Goal: Information Seeking & Learning: Learn about a topic

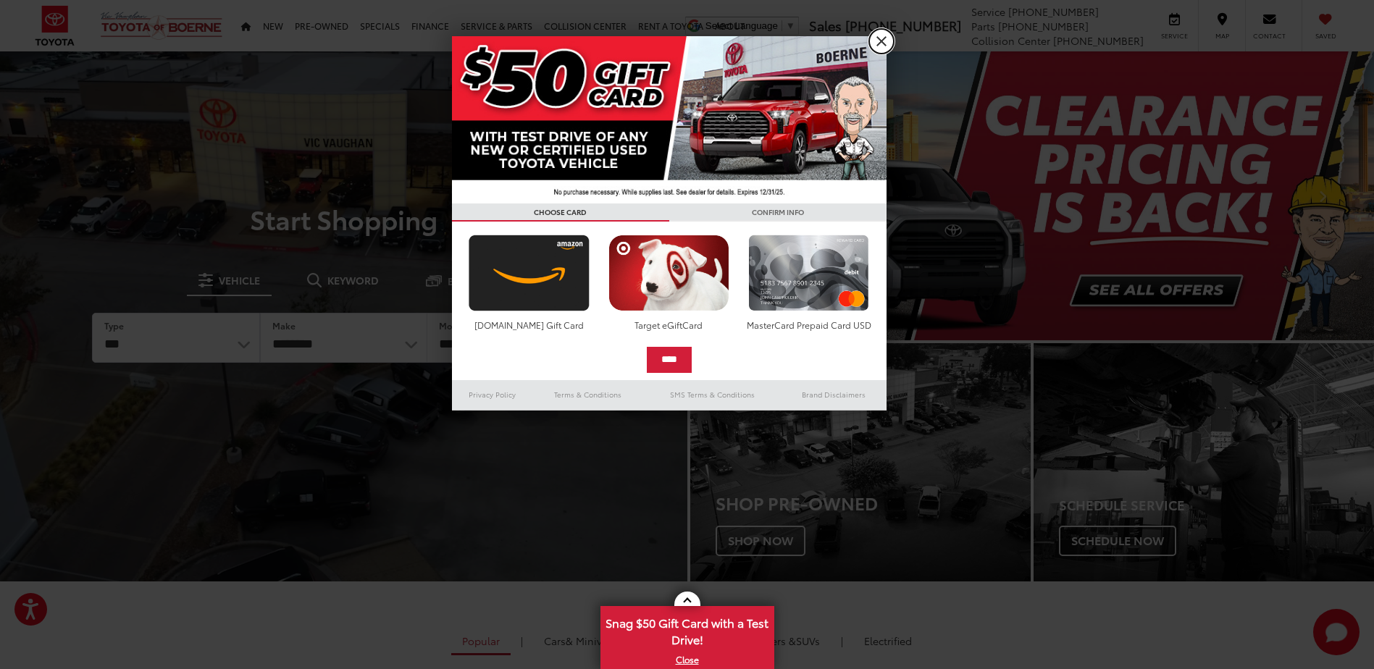
click at [877, 43] on link "X" at bounding box center [881, 41] width 25 height 25
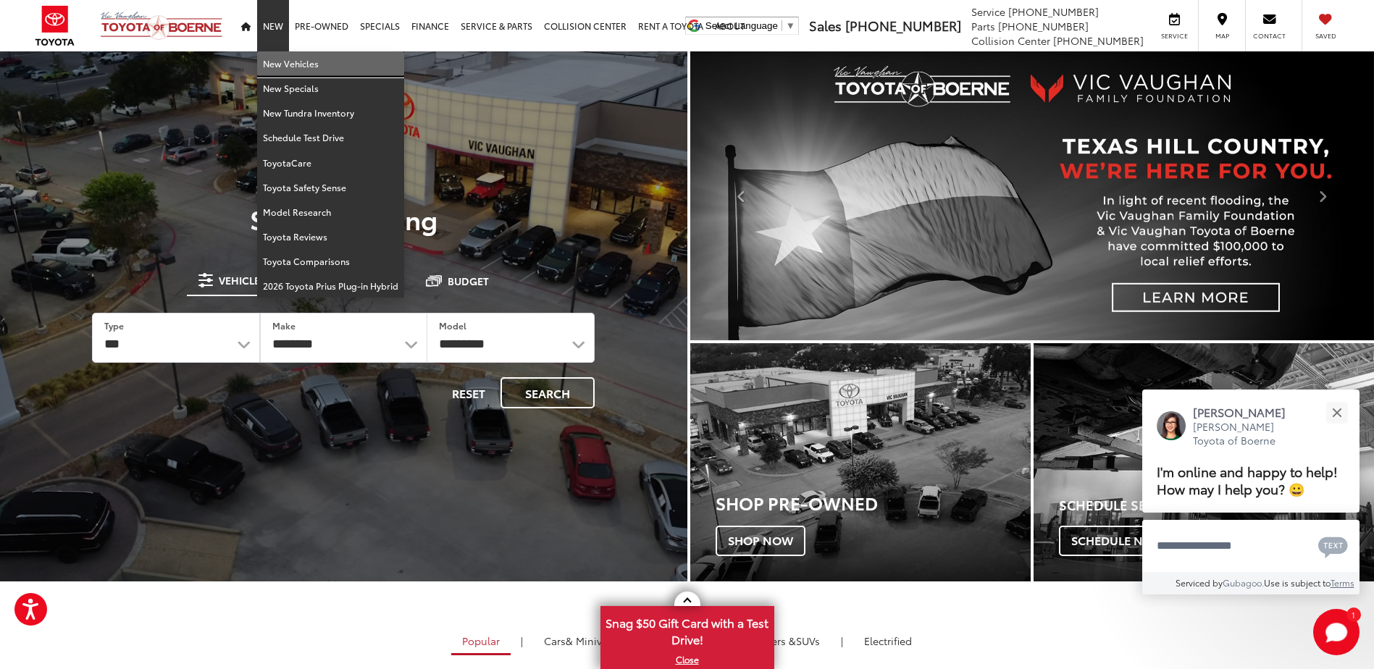
click at [274, 67] on link "New Vehicles" at bounding box center [330, 63] width 147 height 25
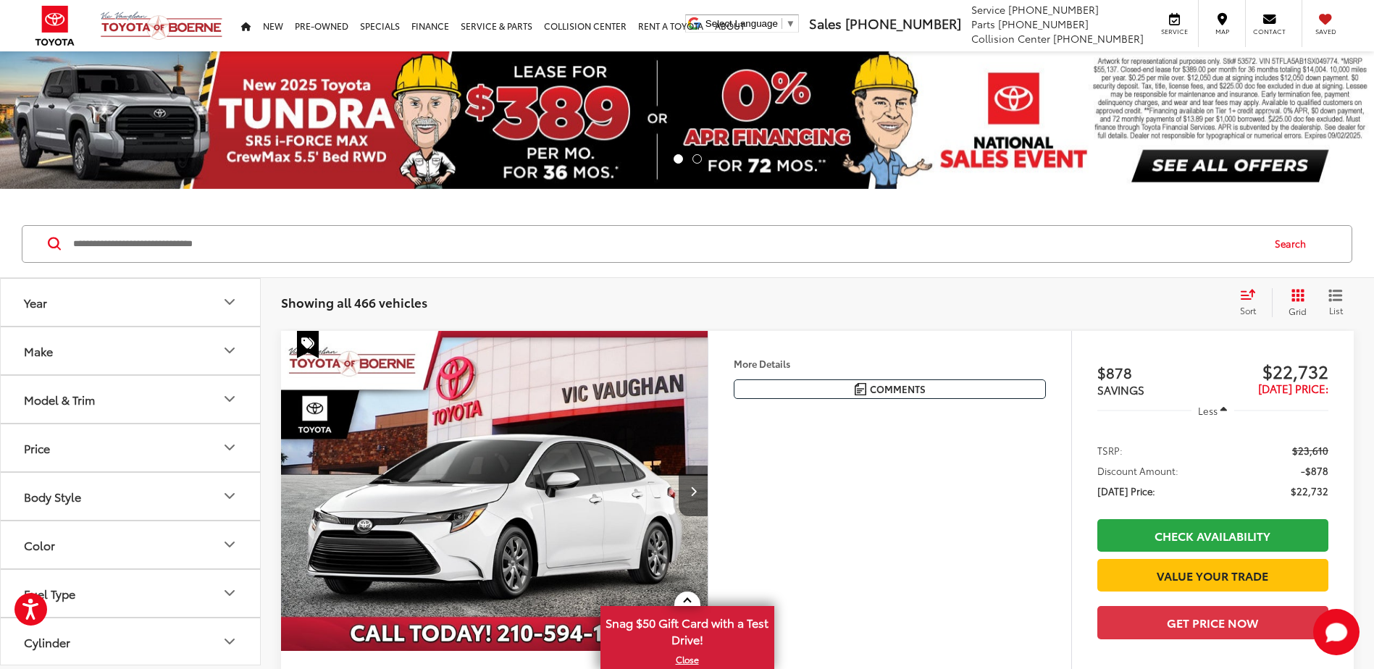
click at [180, 354] on button "Make" at bounding box center [131, 350] width 261 height 47
click at [249, 362] on button "Make" at bounding box center [131, 350] width 261 height 47
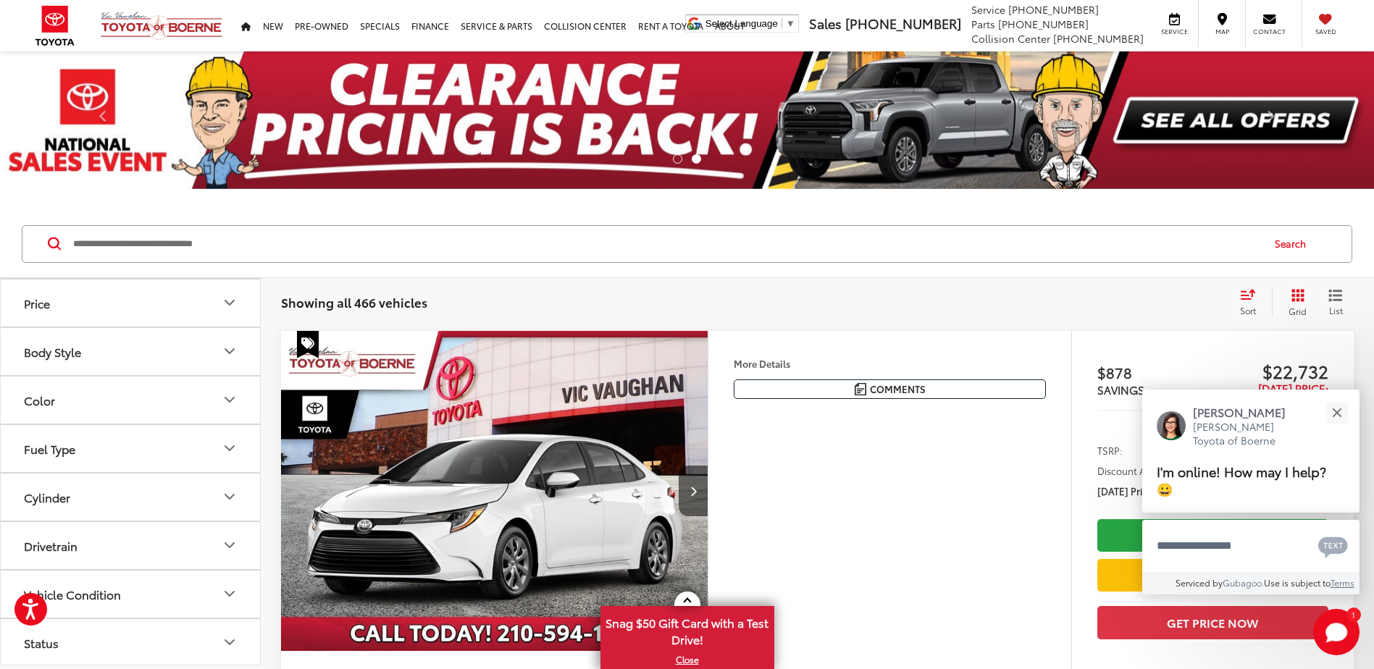
click at [217, 291] on button "Price" at bounding box center [131, 303] width 261 height 47
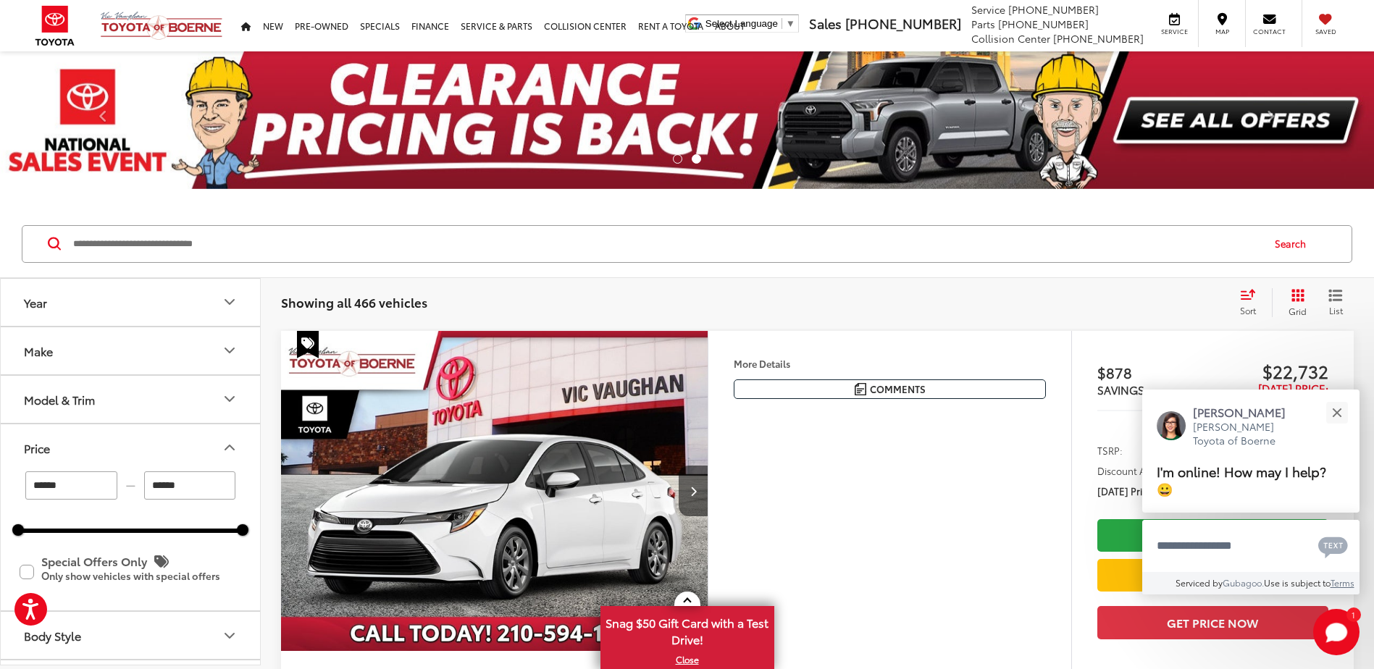
click at [223, 300] on icon "Year" at bounding box center [229, 301] width 17 height 17
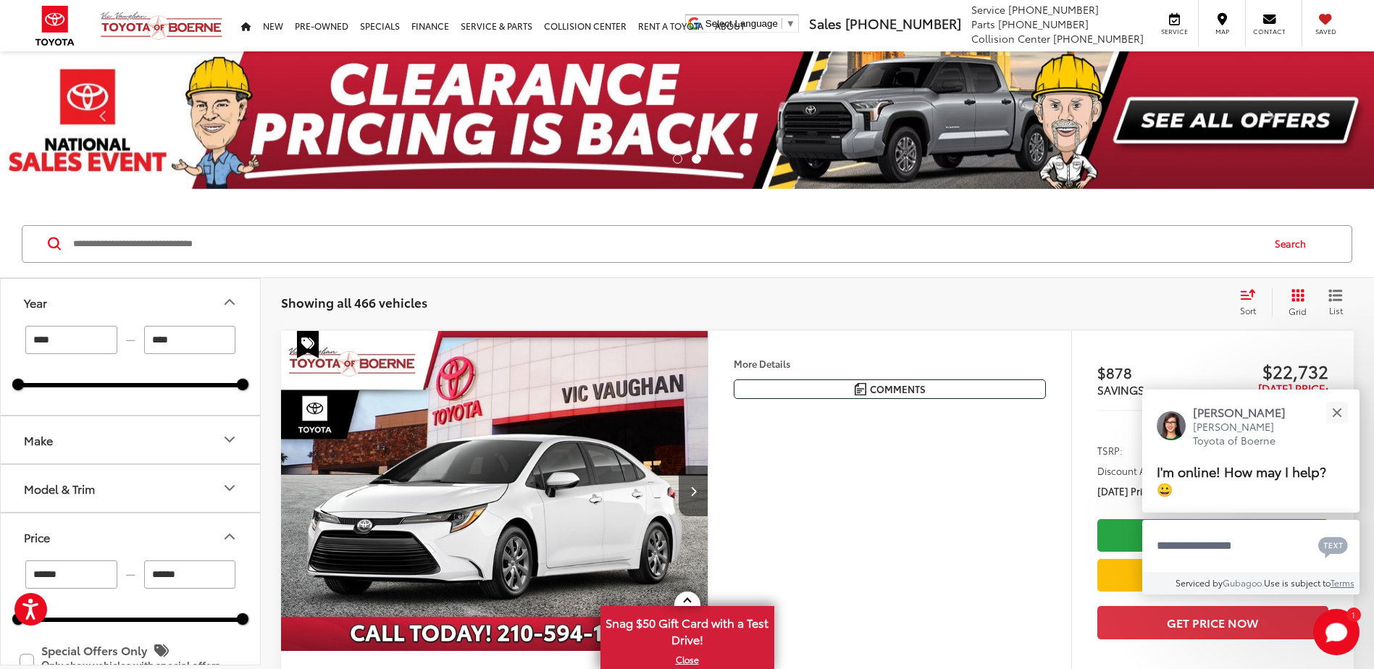
click at [203, 382] on div "**** — **** 2025 2026" at bounding box center [130, 357] width 225 height 62
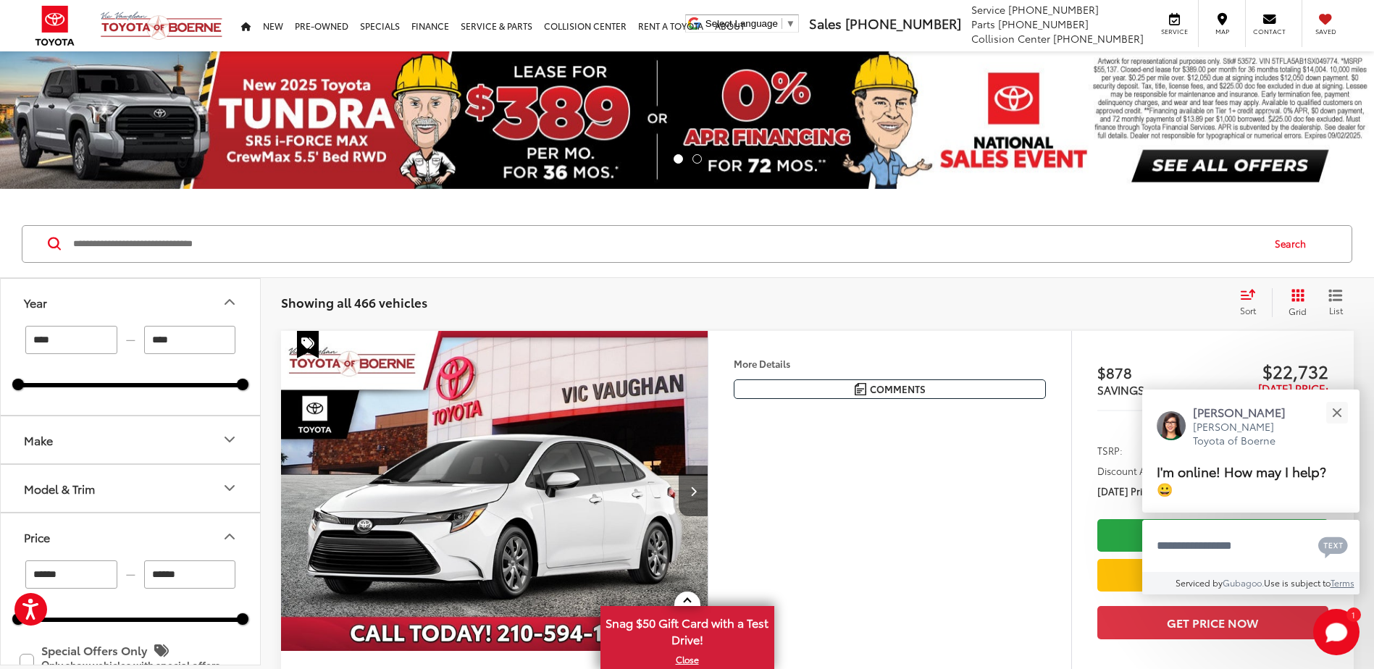
click at [193, 438] on button "Make" at bounding box center [131, 440] width 261 height 47
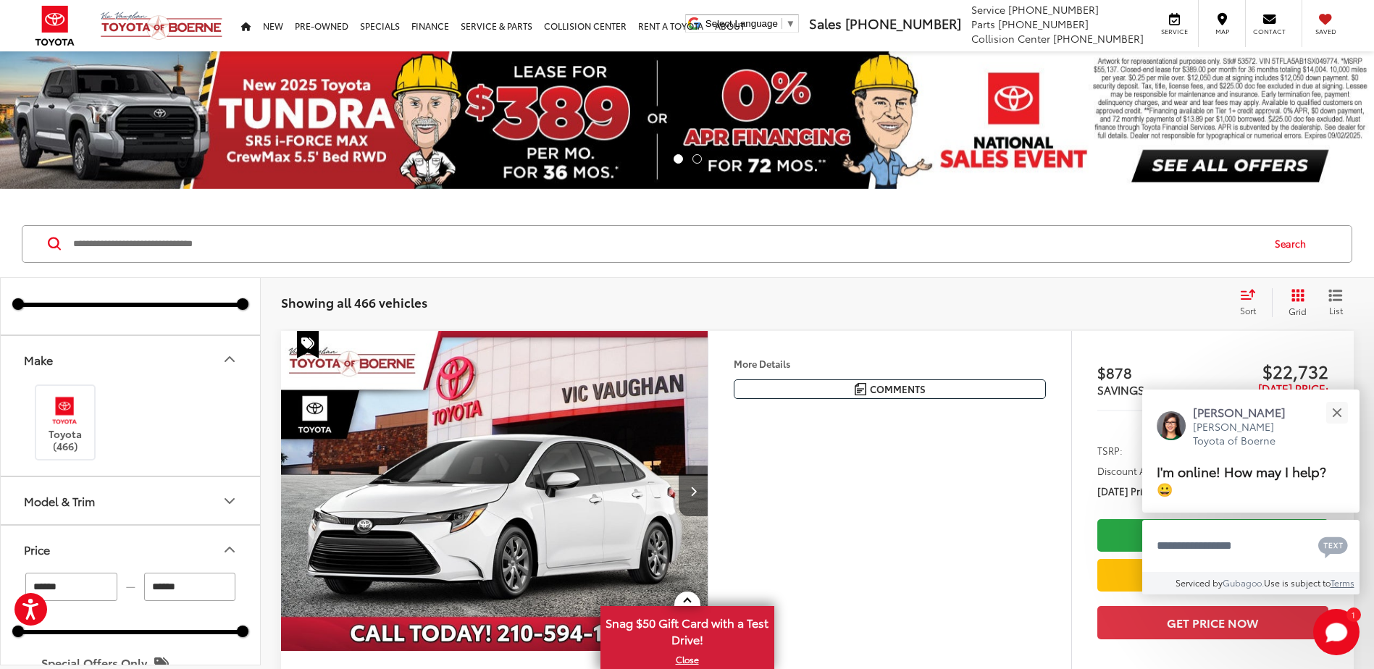
scroll to position [145, 0]
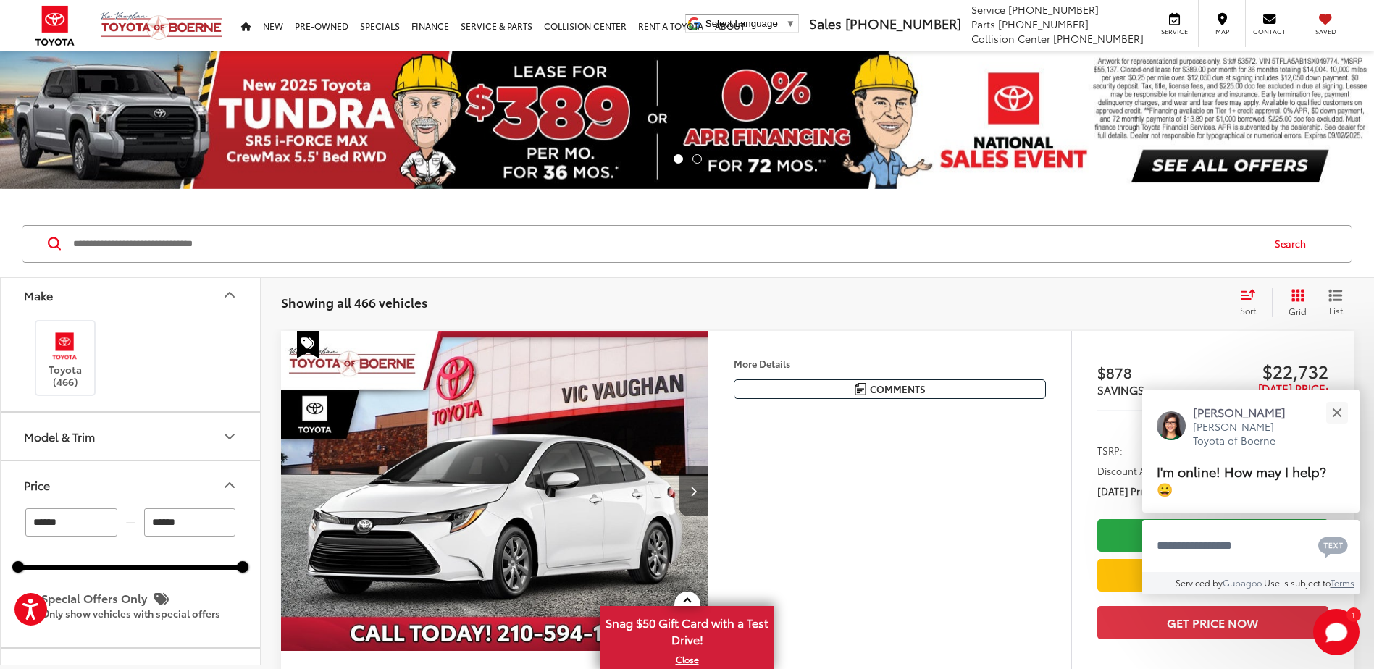
click at [209, 433] on button "Model & Trim" at bounding box center [131, 436] width 261 height 47
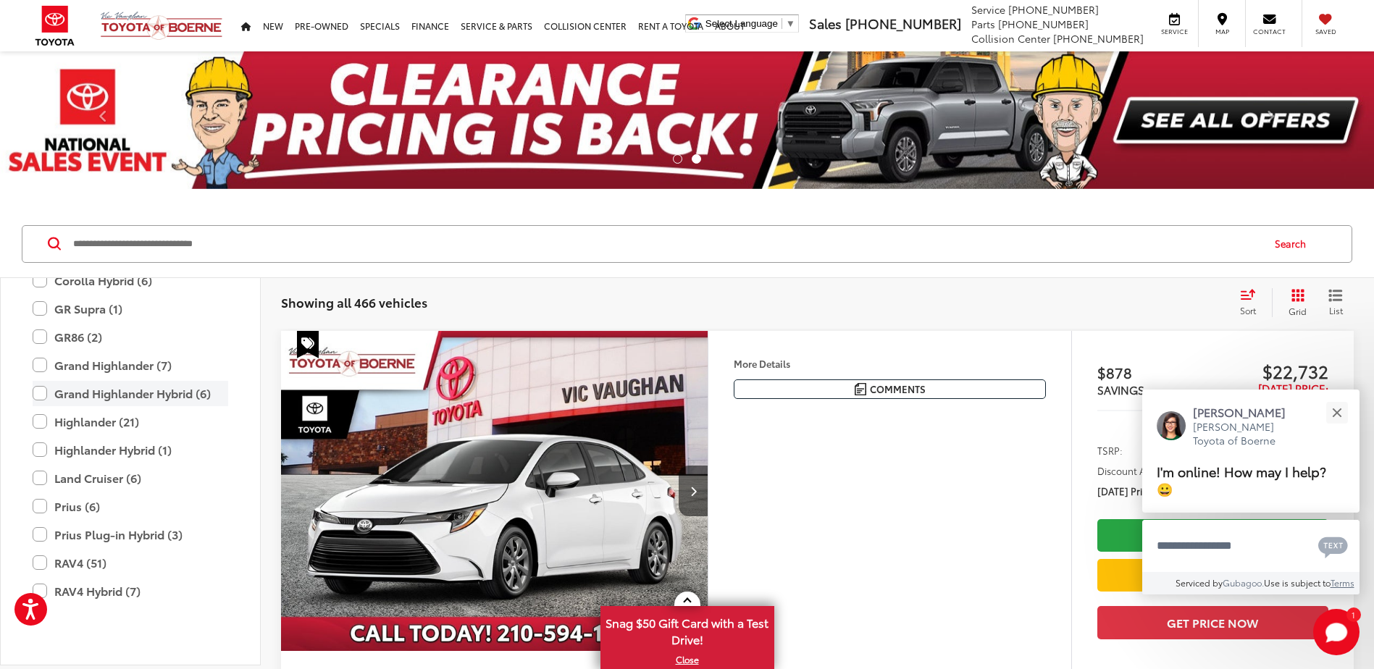
scroll to position [498, 0]
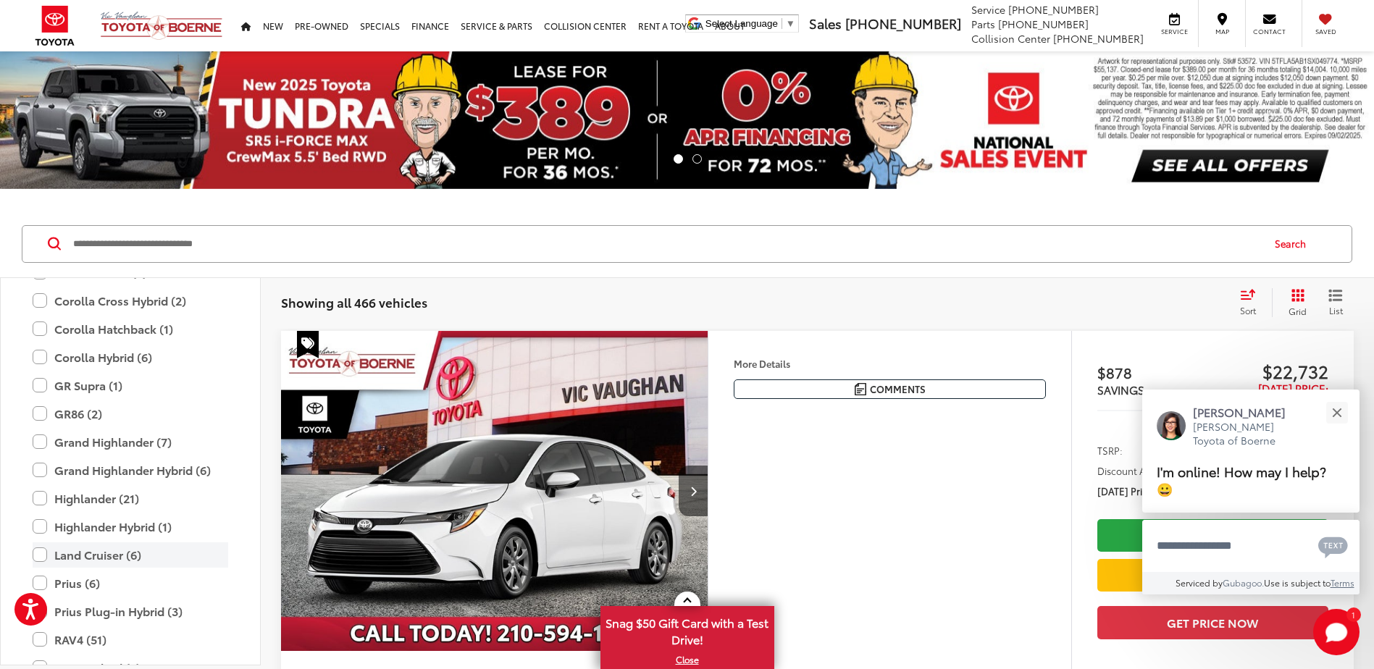
click at [36, 554] on label "Land Cruiser (6)" at bounding box center [131, 555] width 196 height 25
type input "****"
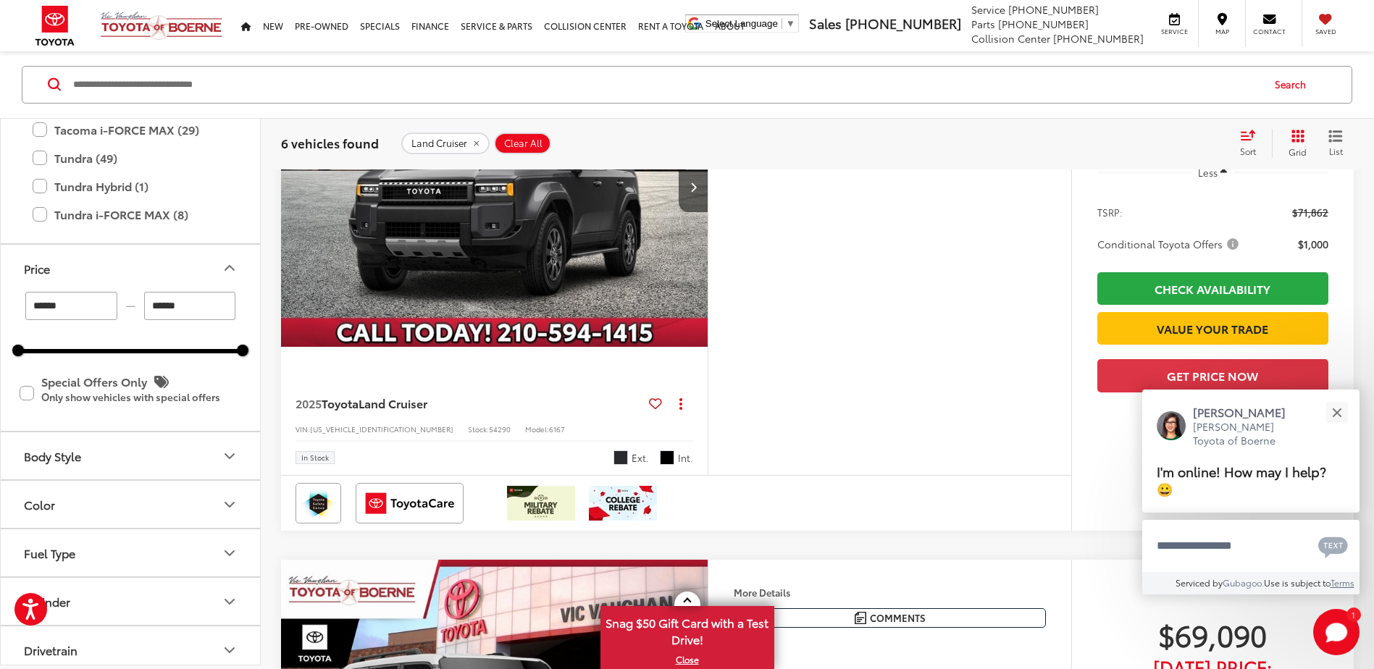
scroll to position [362, 0]
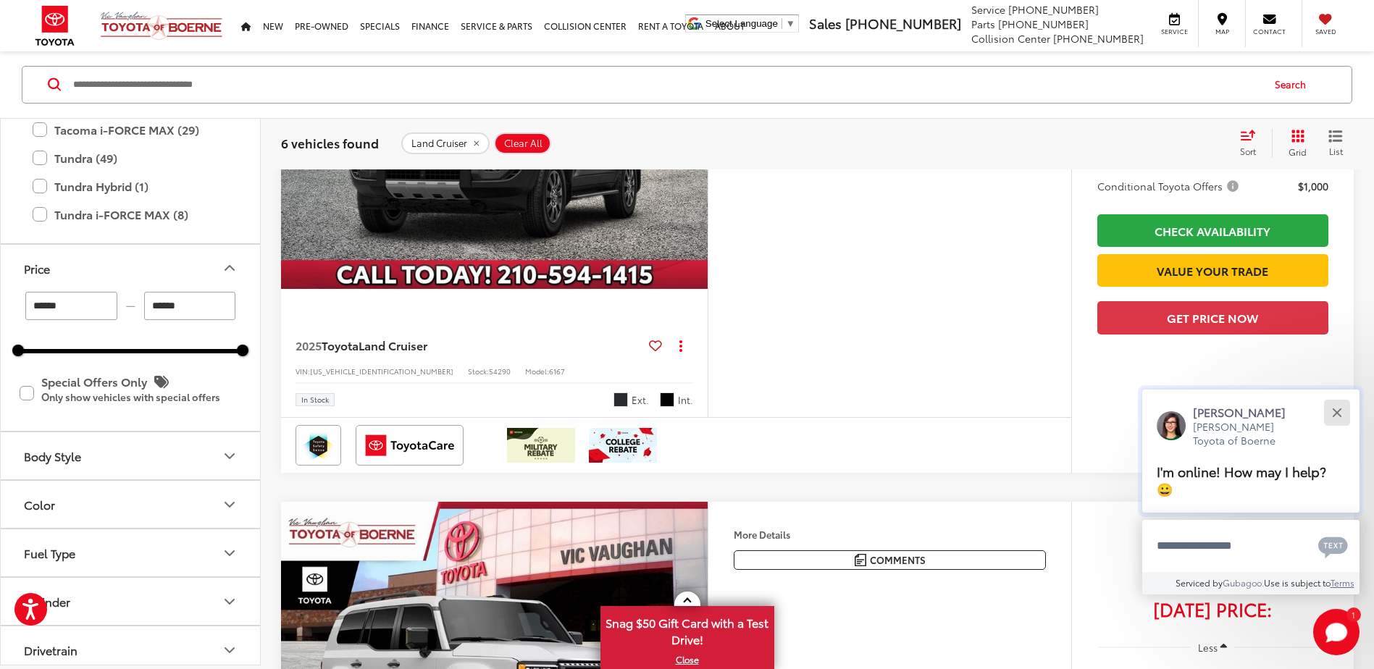
click at [1334, 415] on div "Close" at bounding box center [1336, 412] width 9 height 9
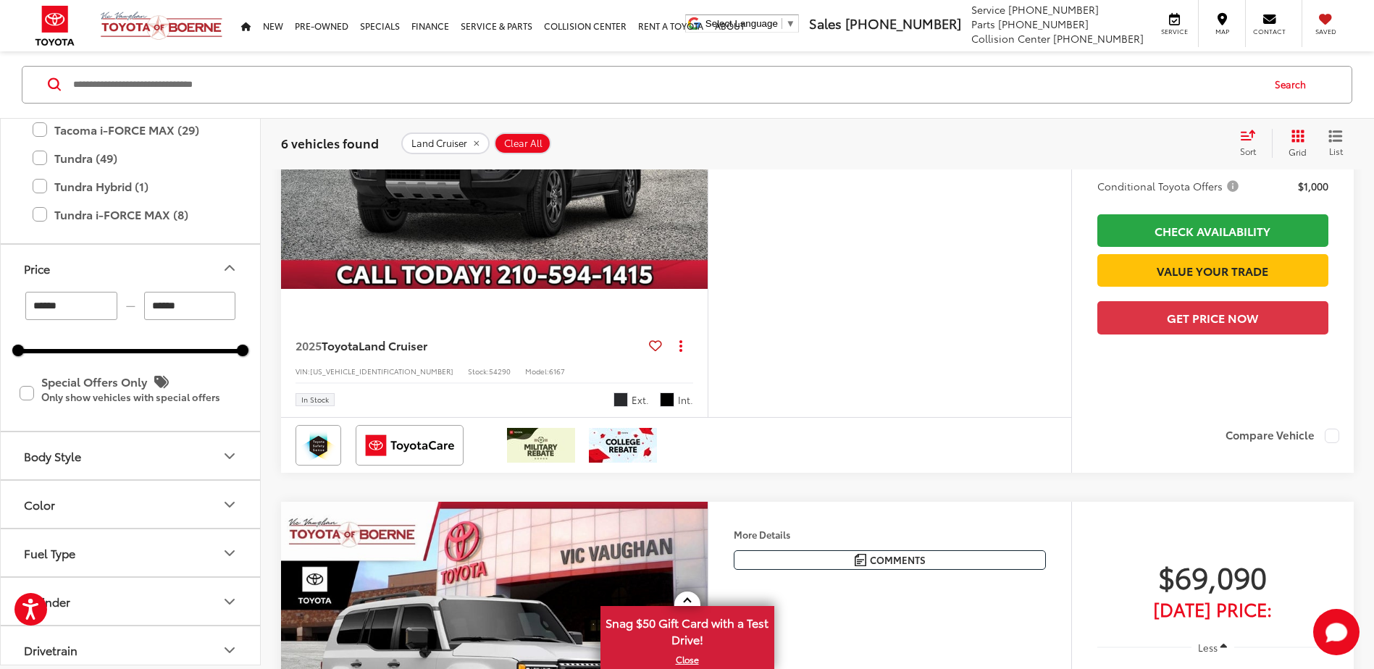
click at [359, 372] on span "[US_VEHICLE_IDENTIFICATION_NUMBER]" at bounding box center [381, 371] width 143 height 11
copy span "[US_VEHICLE_IDENTIFICATION_NUMBER]"
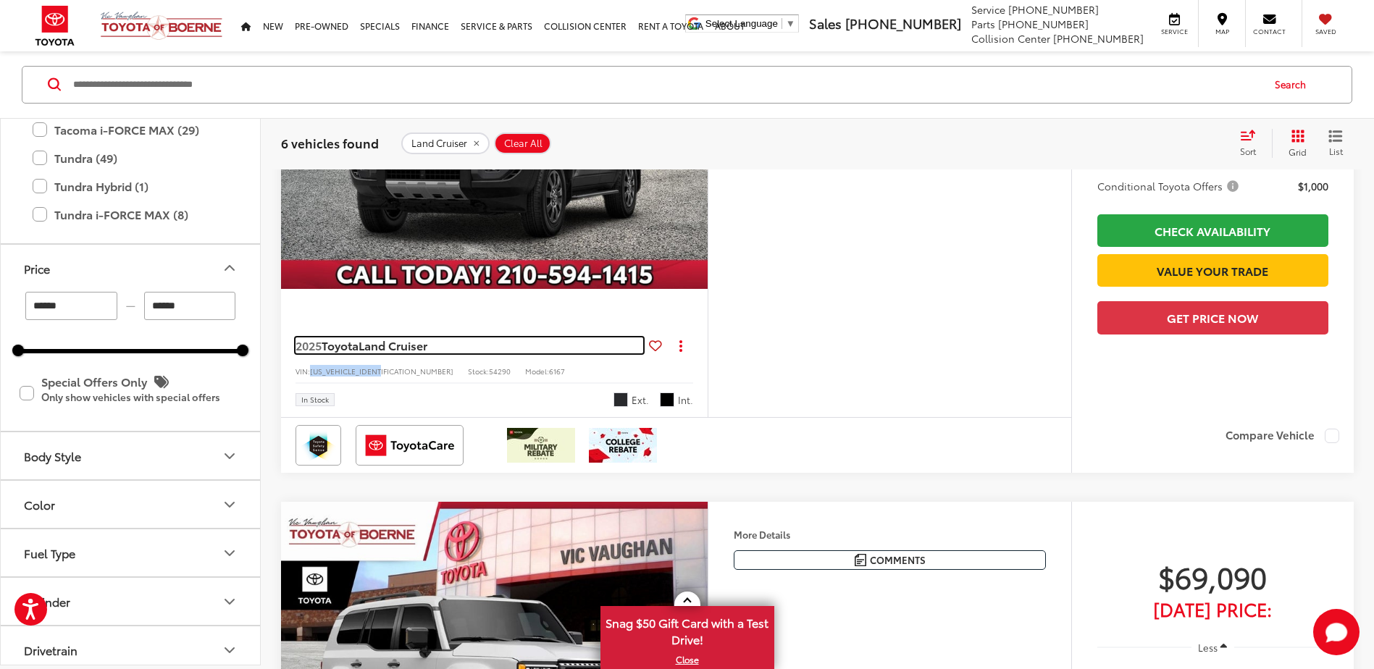
click at [536, 341] on link "2025 Toyota Land Cruiser" at bounding box center [470, 346] width 348 height 16
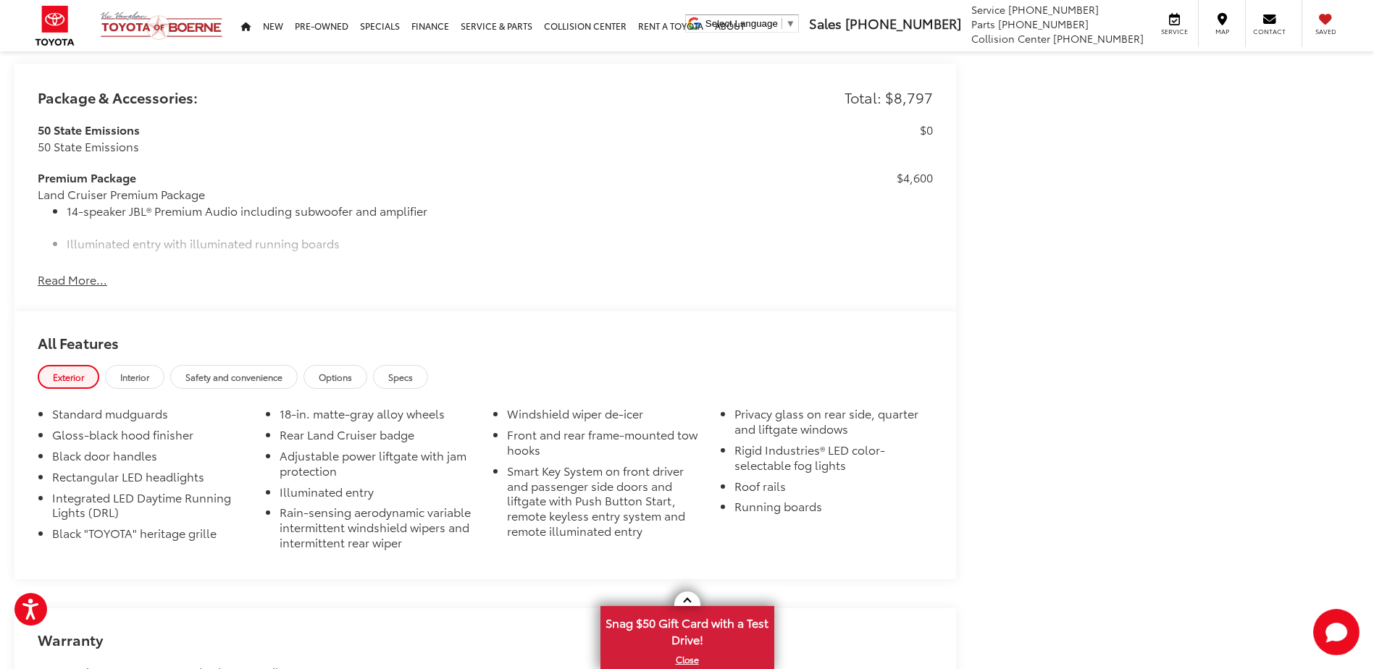
scroll to position [1159, 0]
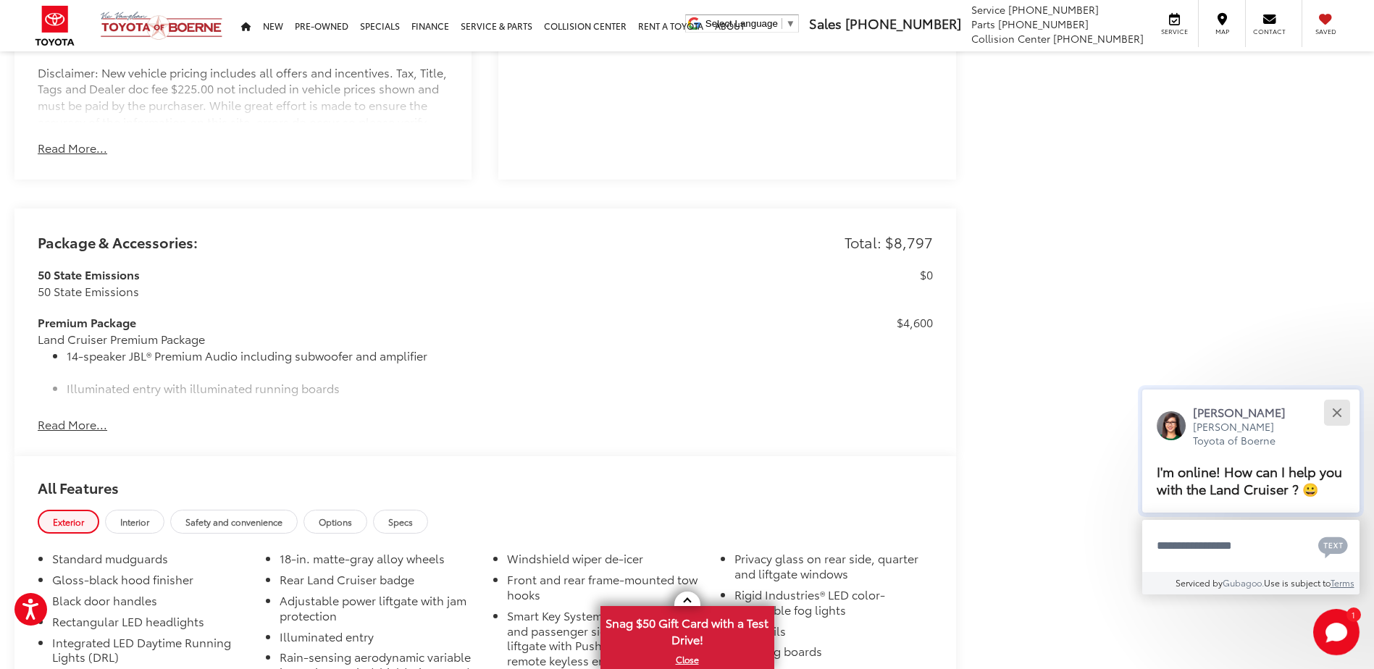
click at [1338, 414] on div "Close" at bounding box center [1336, 412] width 9 height 9
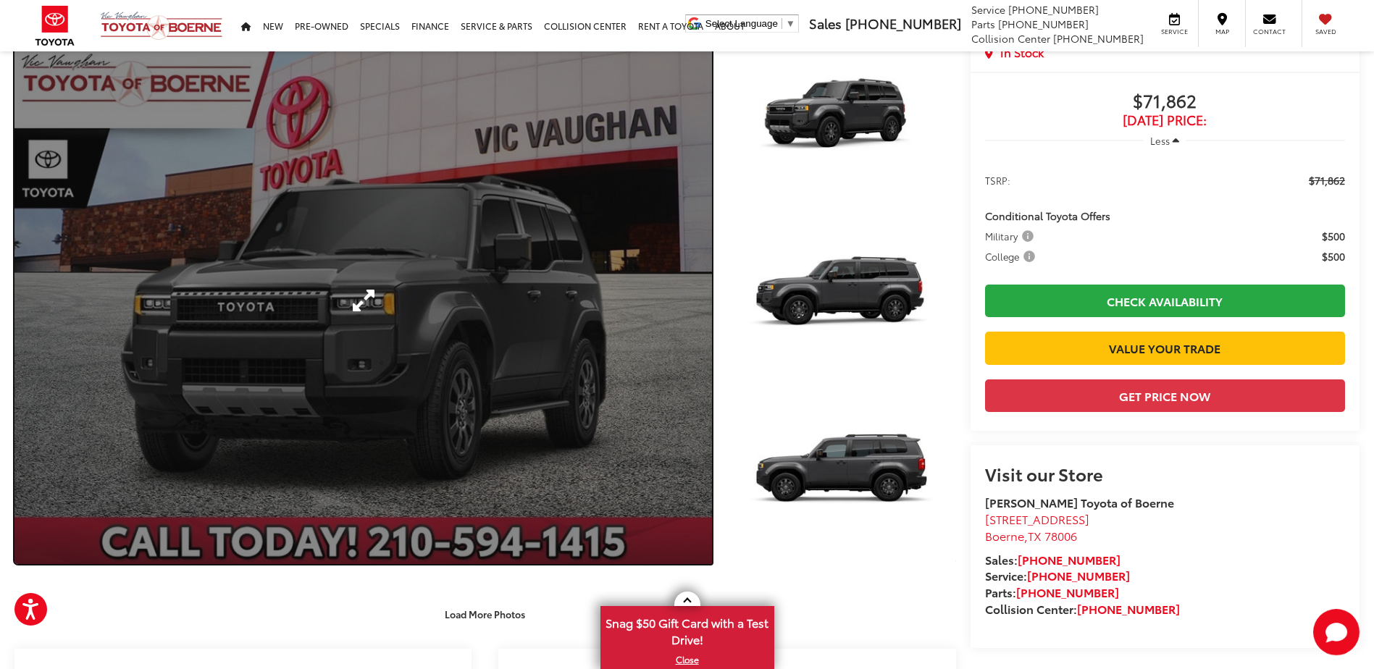
scroll to position [0, 0]
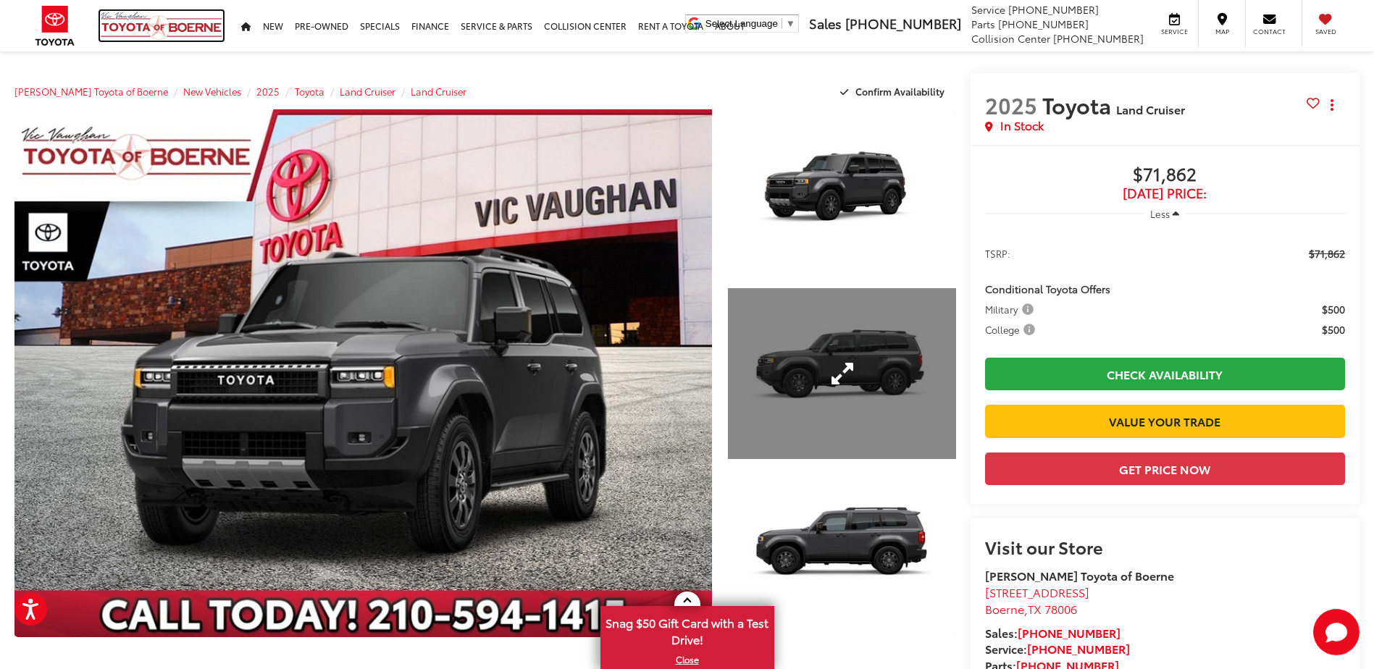
drag, startPoint x: 137, startPoint y: 28, endPoint x: 802, endPoint y: 304, distance: 720.1
click at [137, 28] on img at bounding box center [161, 26] width 123 height 30
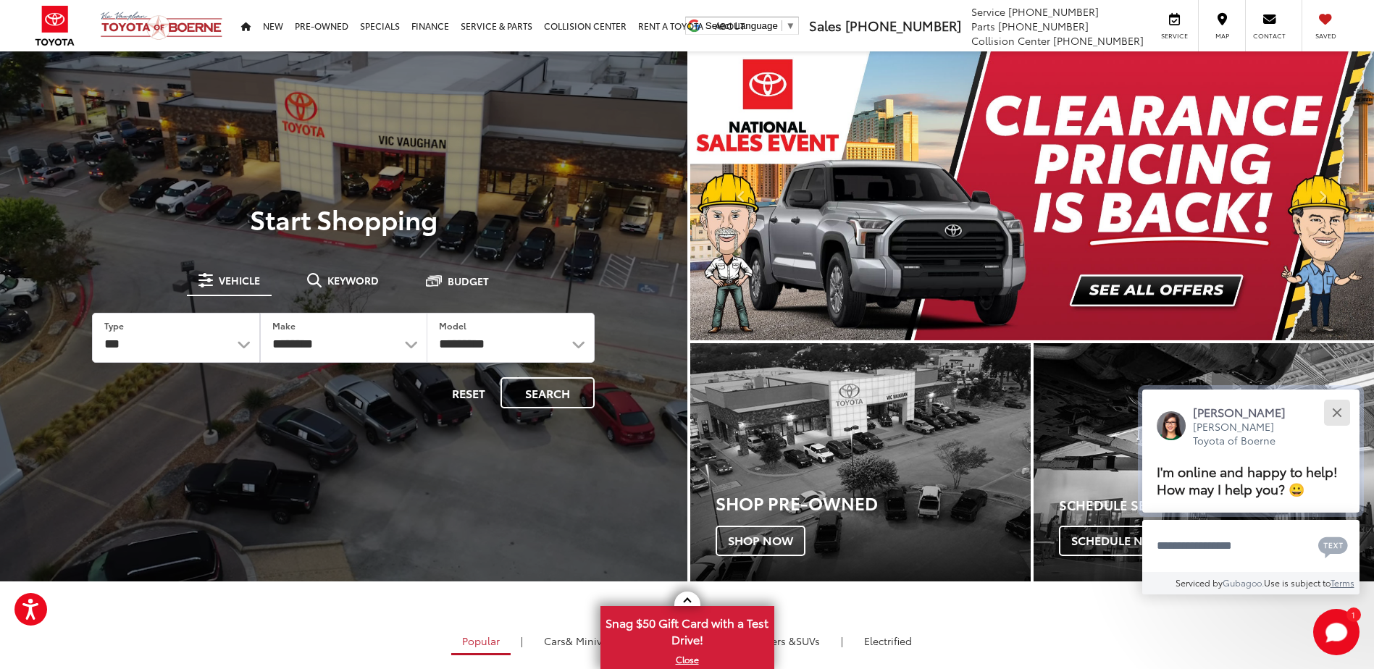
click at [1329, 404] on button "Close" at bounding box center [1337, 412] width 31 height 31
